Goal: Task Accomplishment & Management: Use online tool/utility

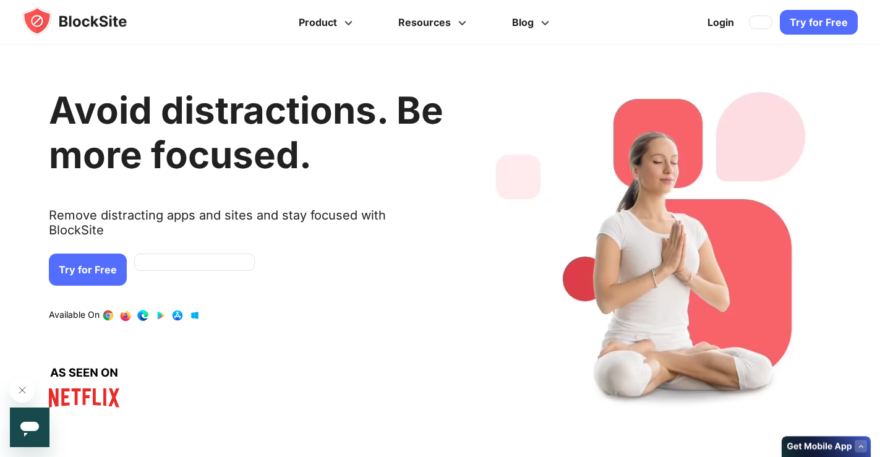
click at [94, 254] on link "Try for Free" at bounding box center [88, 270] width 78 height 32
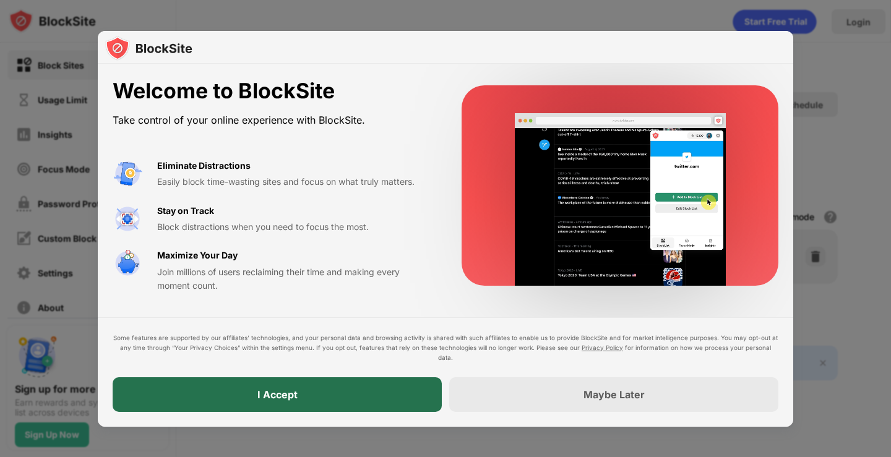
click at [369, 400] on div "I Accept" at bounding box center [277, 394] width 329 height 35
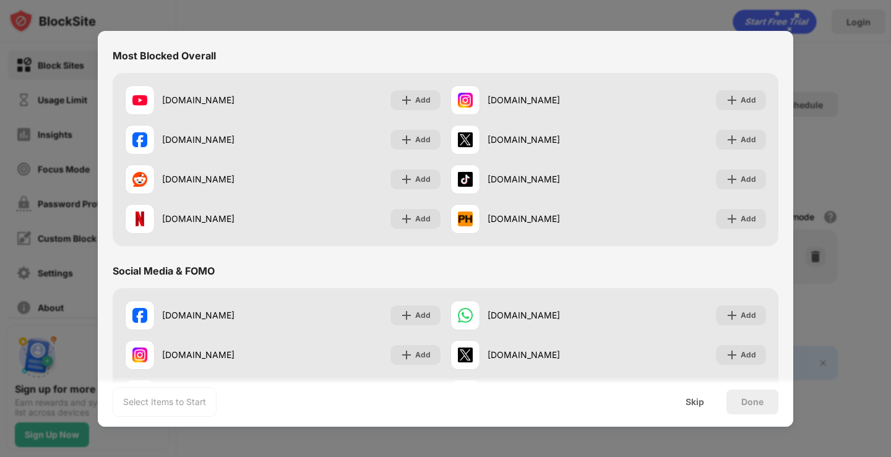
scroll to position [247, 0]
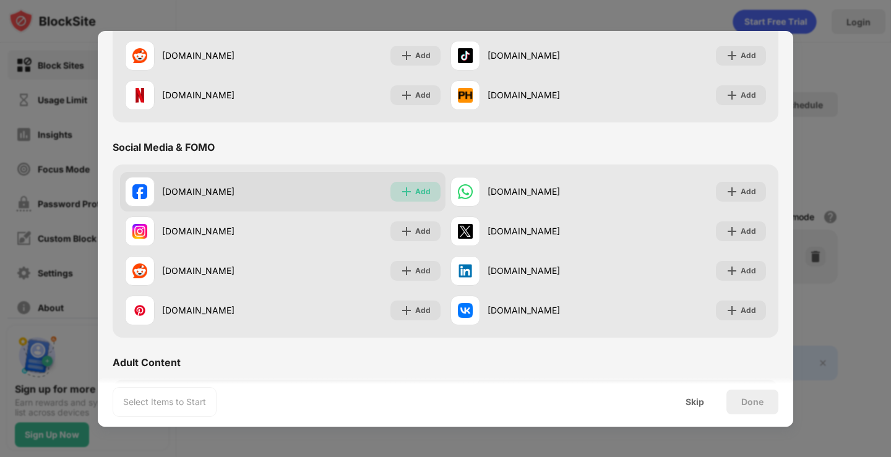
click at [415, 192] on div "Add" at bounding box center [422, 192] width 15 height 12
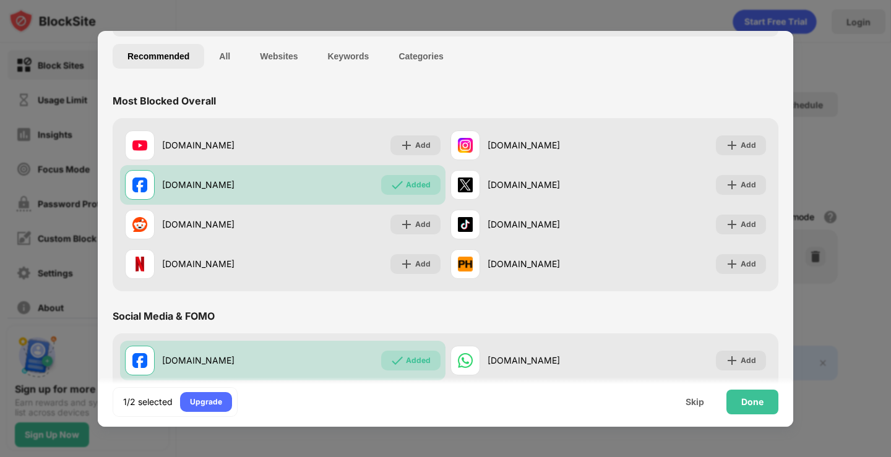
scroll to position [0, 0]
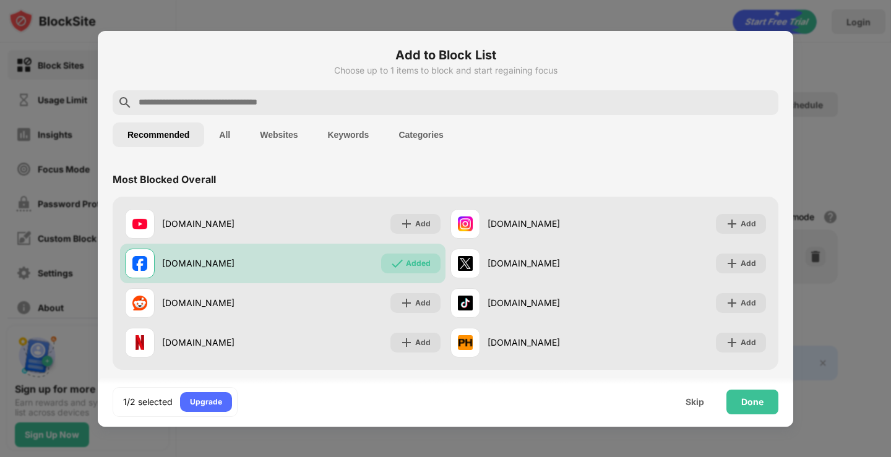
click at [285, 108] on input "text" at bounding box center [455, 102] width 636 height 15
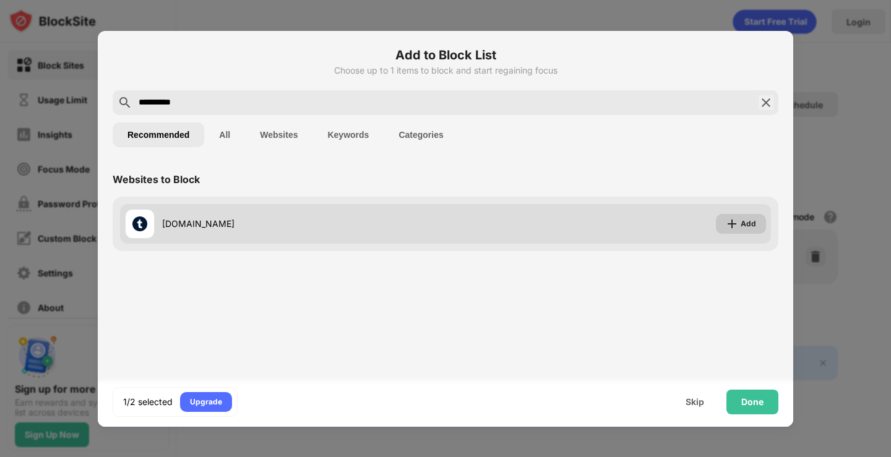
type input "**********"
click at [730, 223] on img at bounding box center [732, 224] width 12 height 12
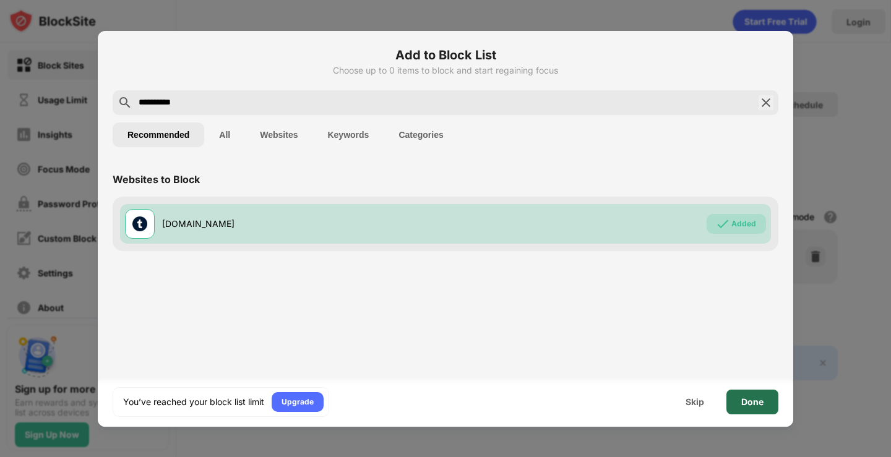
click at [759, 405] on div "Done" at bounding box center [752, 402] width 22 height 10
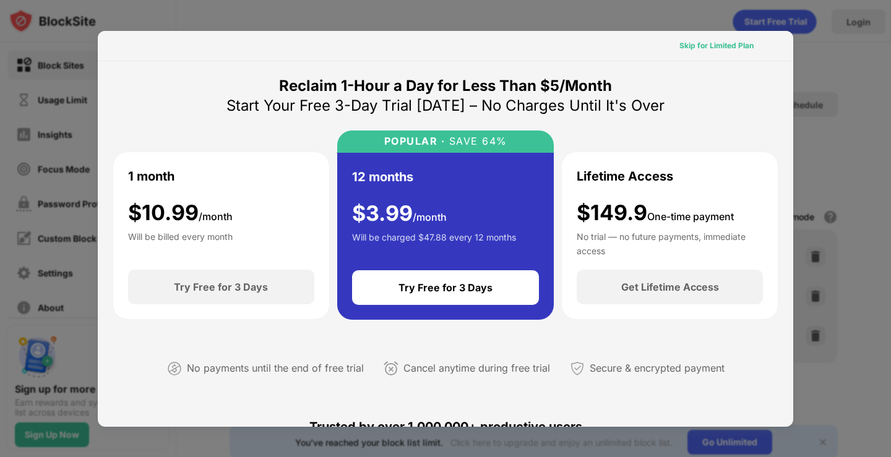
click at [698, 46] on div "Skip for Limited Plan" at bounding box center [716, 46] width 74 height 12
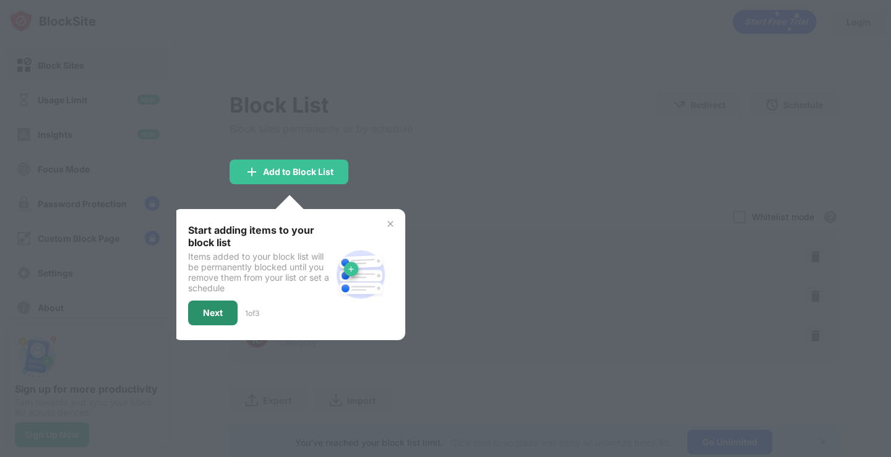
click at [221, 307] on div "Next" at bounding box center [212, 313] width 49 height 25
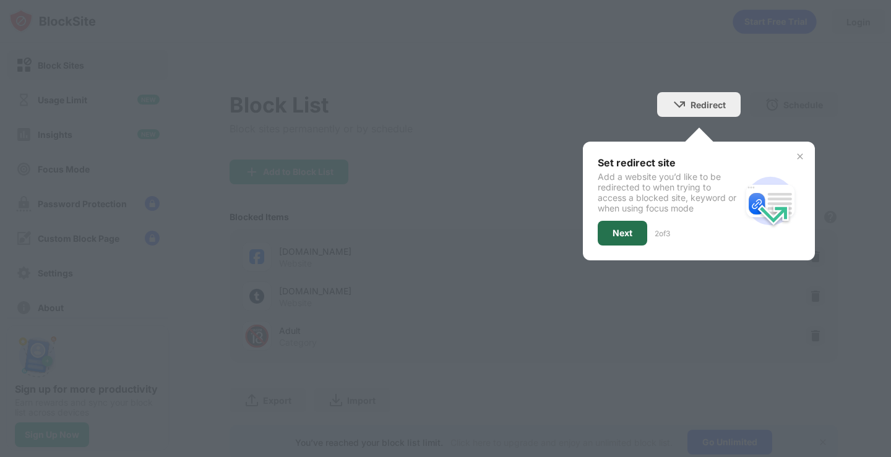
click at [625, 236] on div "Next" at bounding box center [622, 233] width 49 height 25
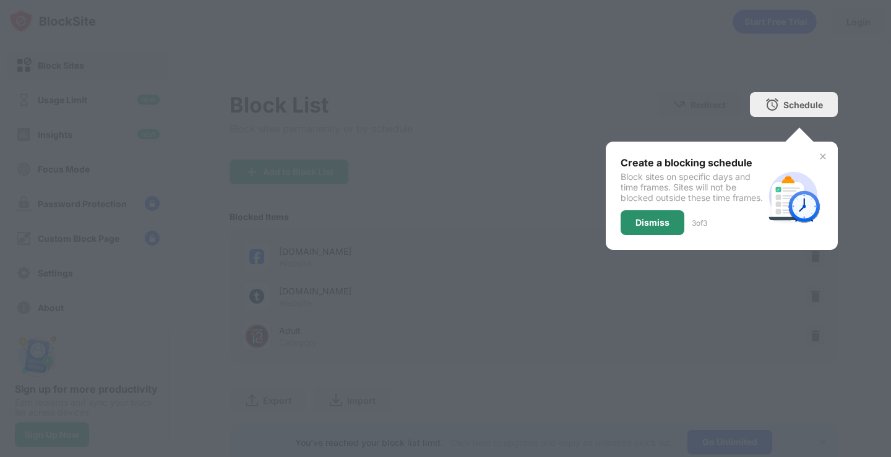
click at [635, 228] on div "Dismiss" at bounding box center [652, 223] width 34 height 10
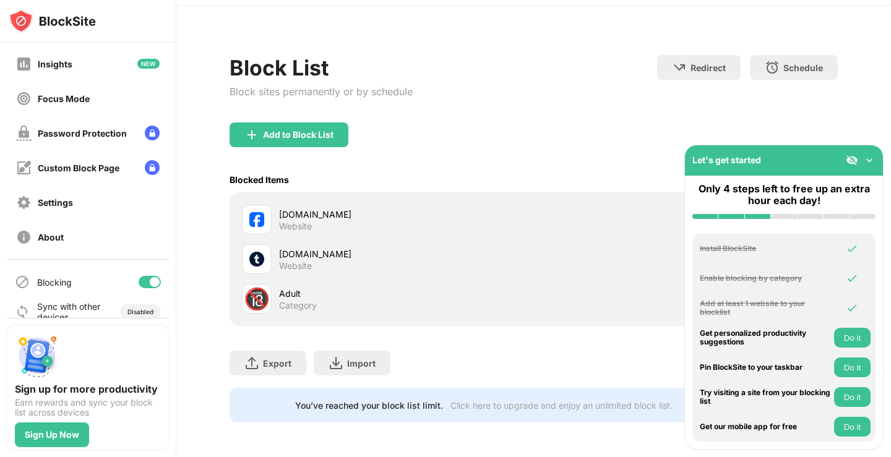
scroll to position [87, 0]
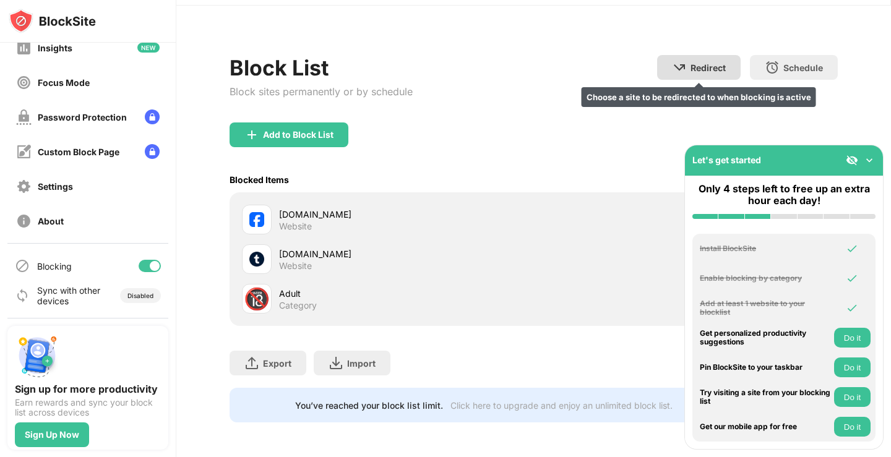
click at [696, 63] on div "Redirect Choose a site to be redirected to when blocking is active" at bounding box center [699, 67] width 84 height 25
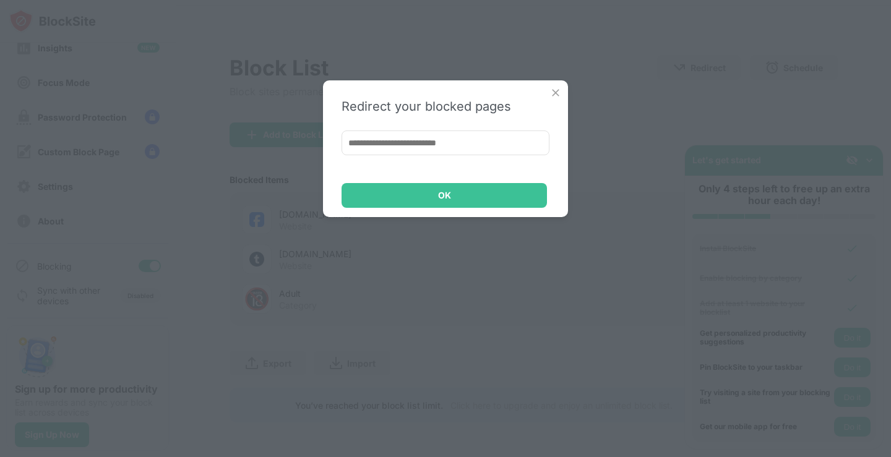
click at [552, 95] on img at bounding box center [555, 93] width 12 height 12
